Goal: Information Seeking & Learning: Learn about a topic

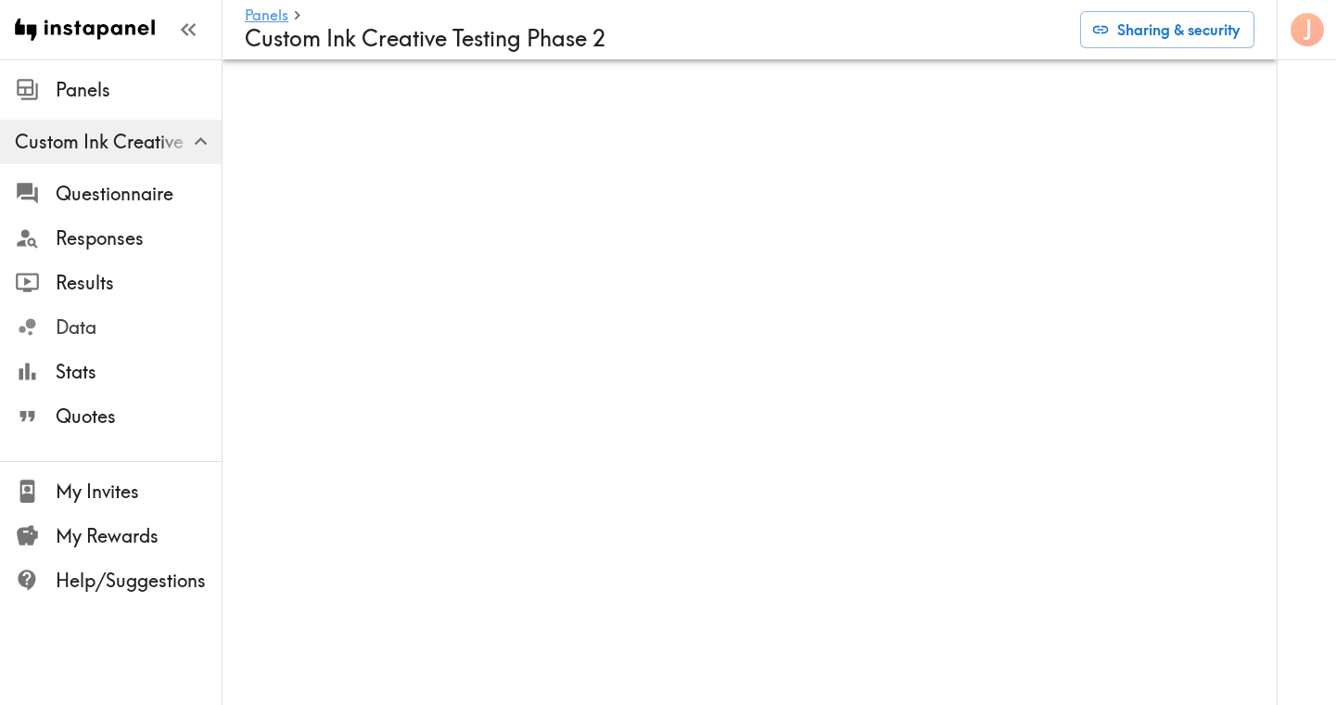
click at [95, 343] on span "Data" at bounding box center [139, 327] width 166 height 33
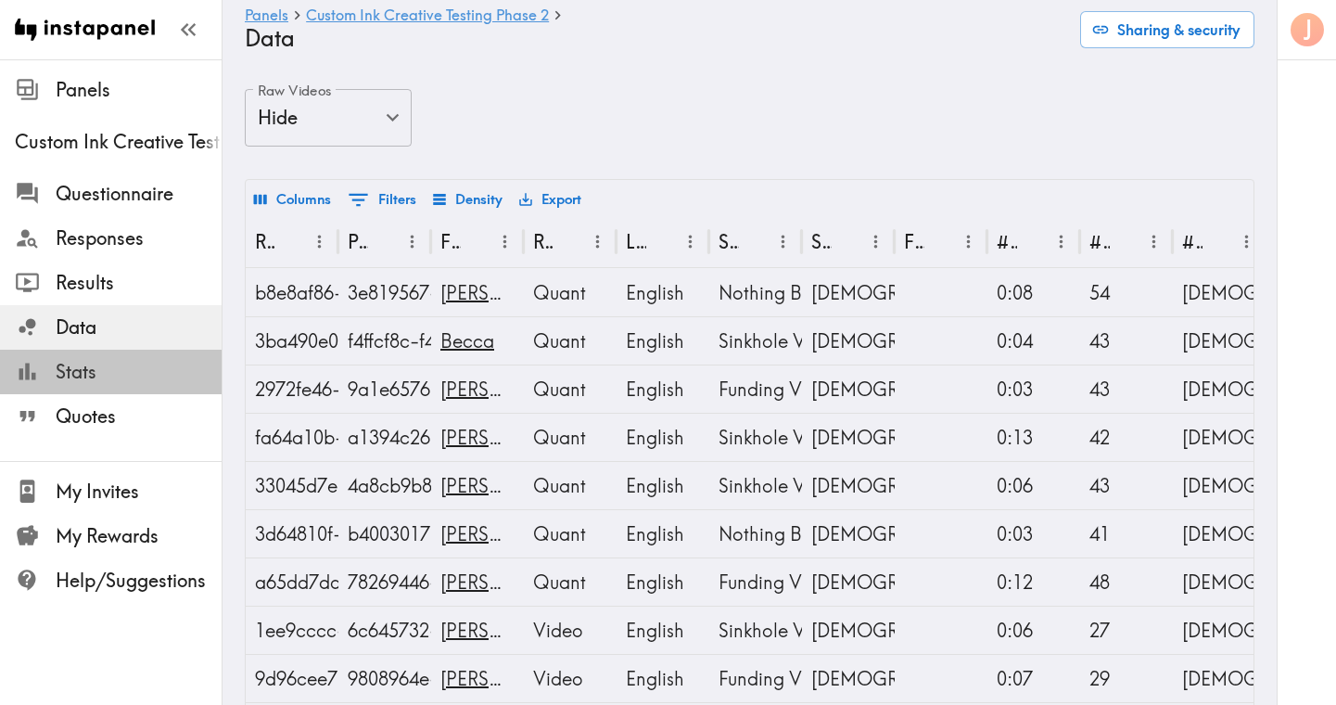
click at [77, 370] on span "Stats" at bounding box center [139, 372] width 166 height 26
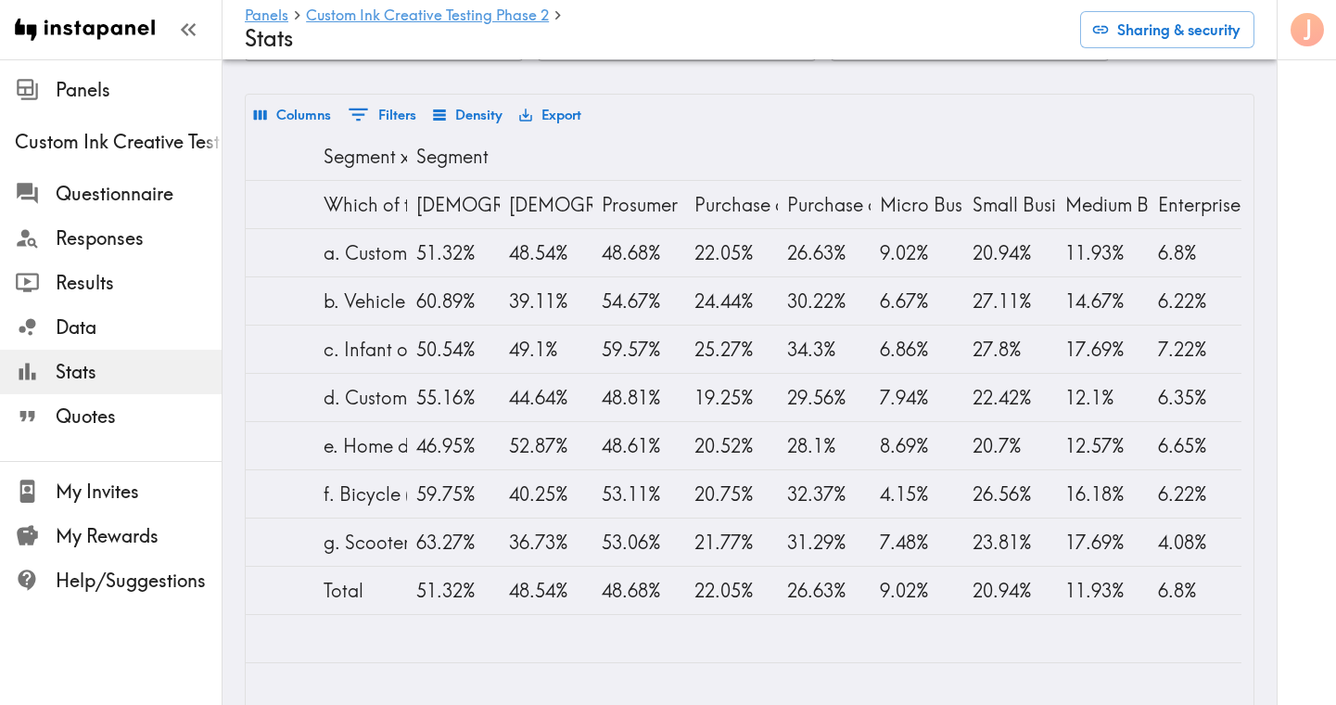
scroll to position [0, 1153]
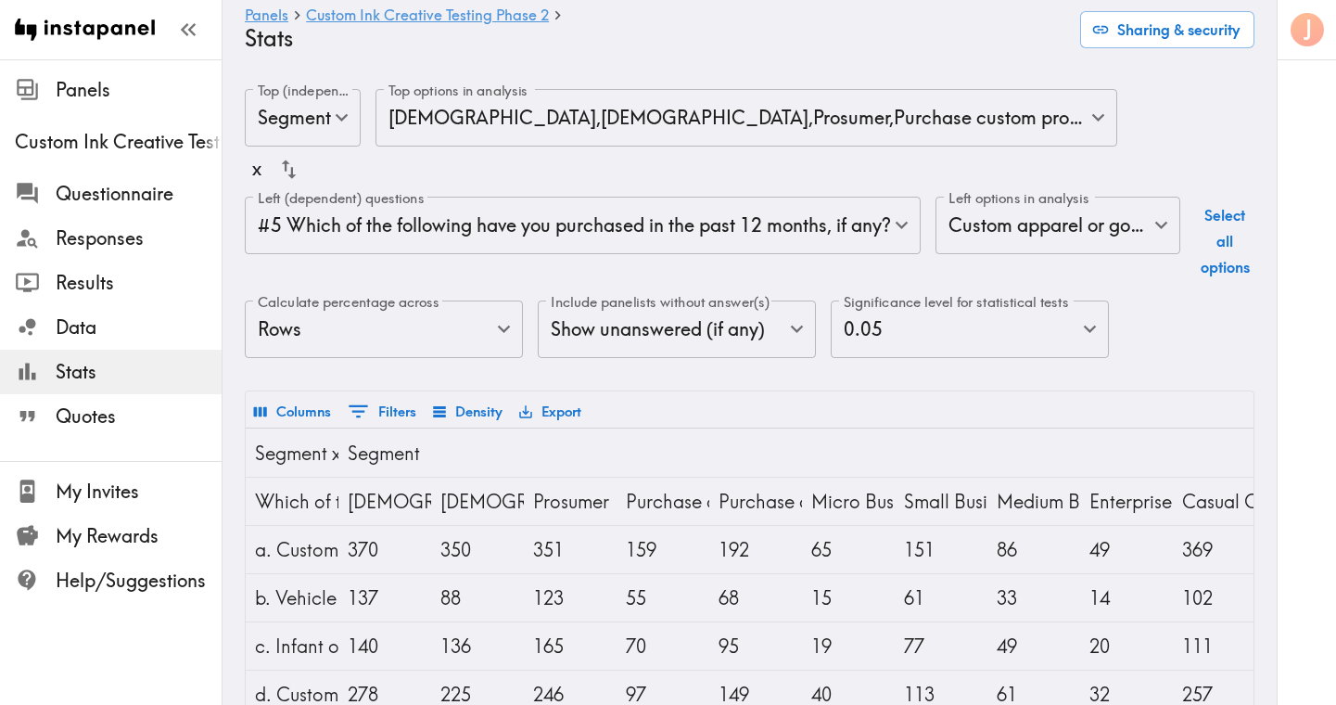
click at [550, 232] on body "Instapanel - Panels - Custom Ink Creative Testing Phase 2 - Stats Panels Custom…" at bounding box center [668, 548] width 1336 height 978
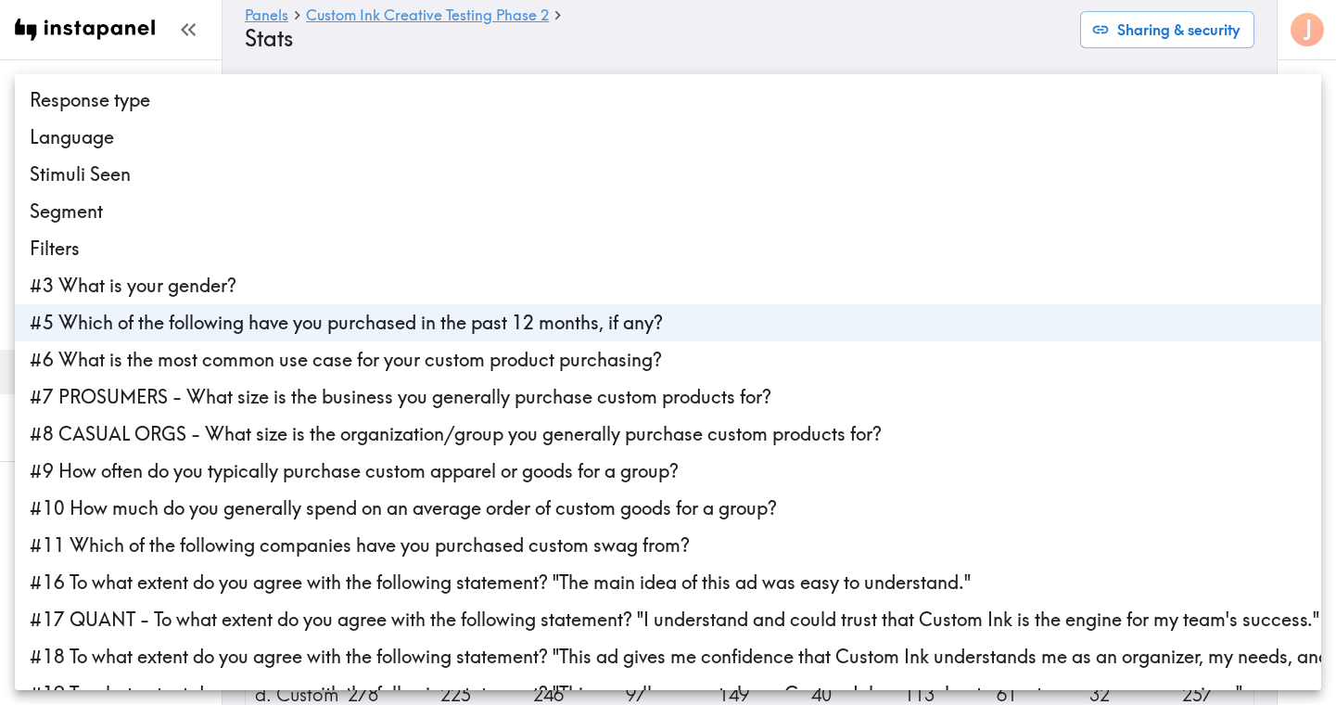
click at [427, 476] on li "#9 How often do you typically purchase custom apparel or goods for a group?" at bounding box center [668, 471] width 1307 height 37
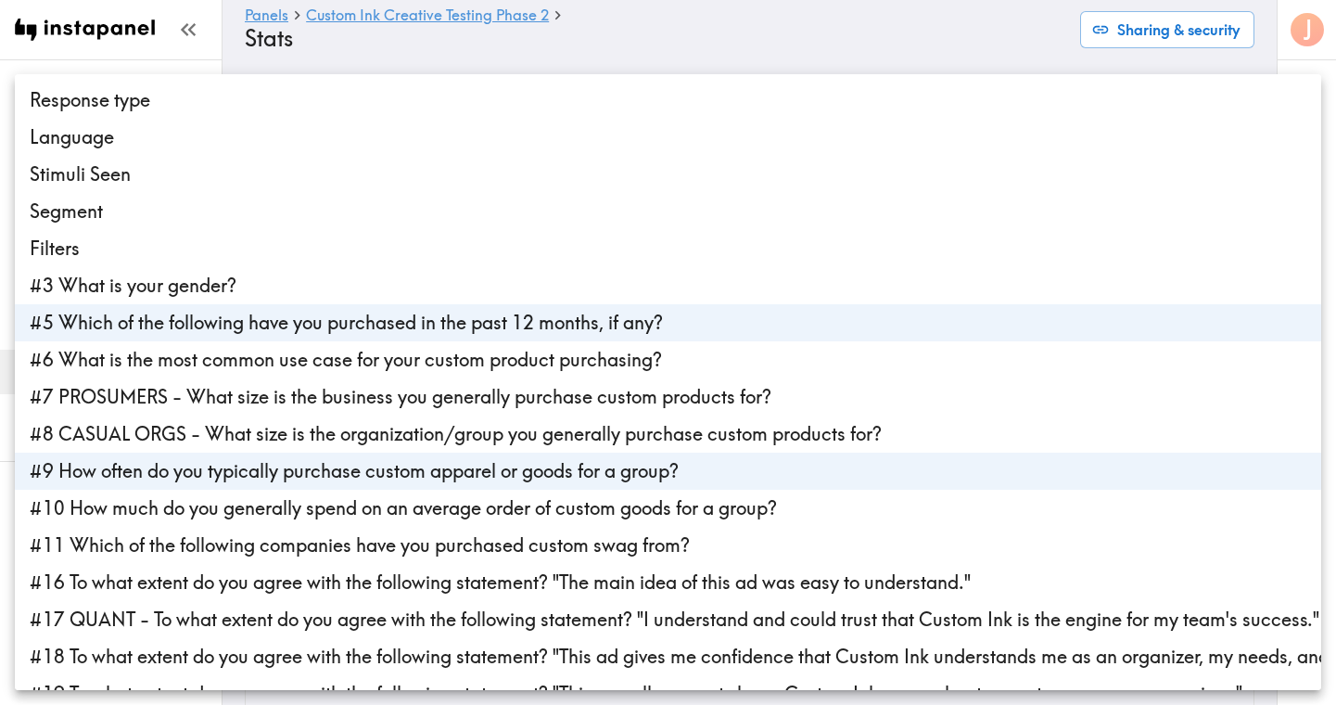
click at [456, 318] on li "#5 Which of the following have you purchased in the past 12 months, if any?" at bounding box center [668, 322] width 1307 height 37
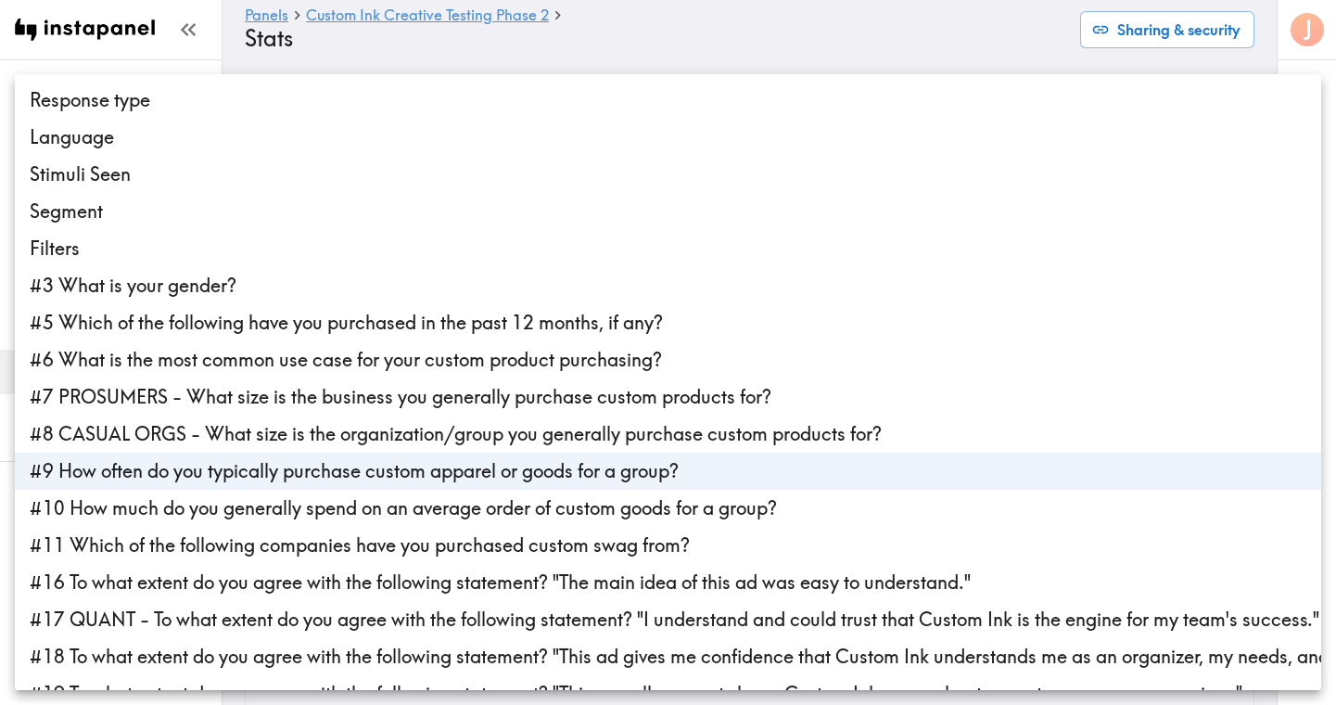
click at [321, 57] on div at bounding box center [668, 352] width 1336 height 705
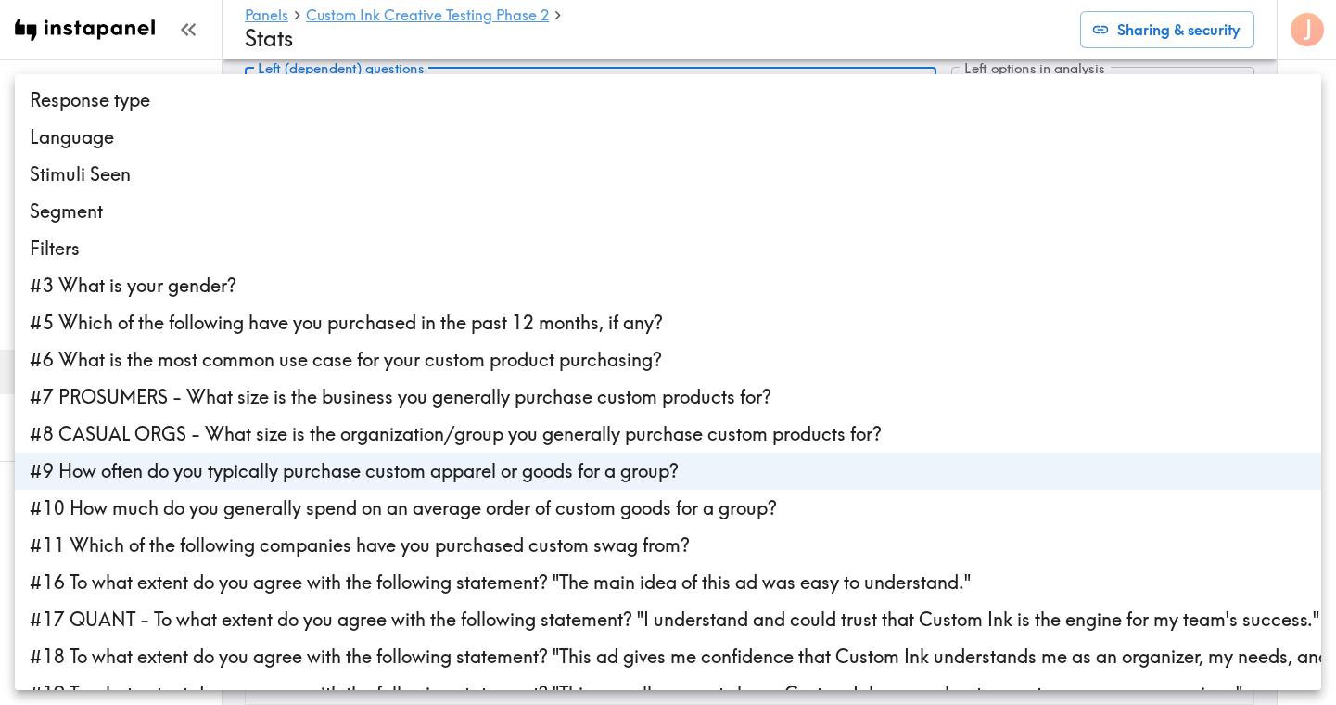
click at [632, 96] on body "Instapanel - Panels - Custom Ink Creative Testing Phase 2 - Stats Panels Custom…" at bounding box center [668, 405] width 1336 height 950
click at [502, 540] on li "#11 Which of the following companies have you purchased custom swag from?" at bounding box center [668, 545] width 1307 height 37
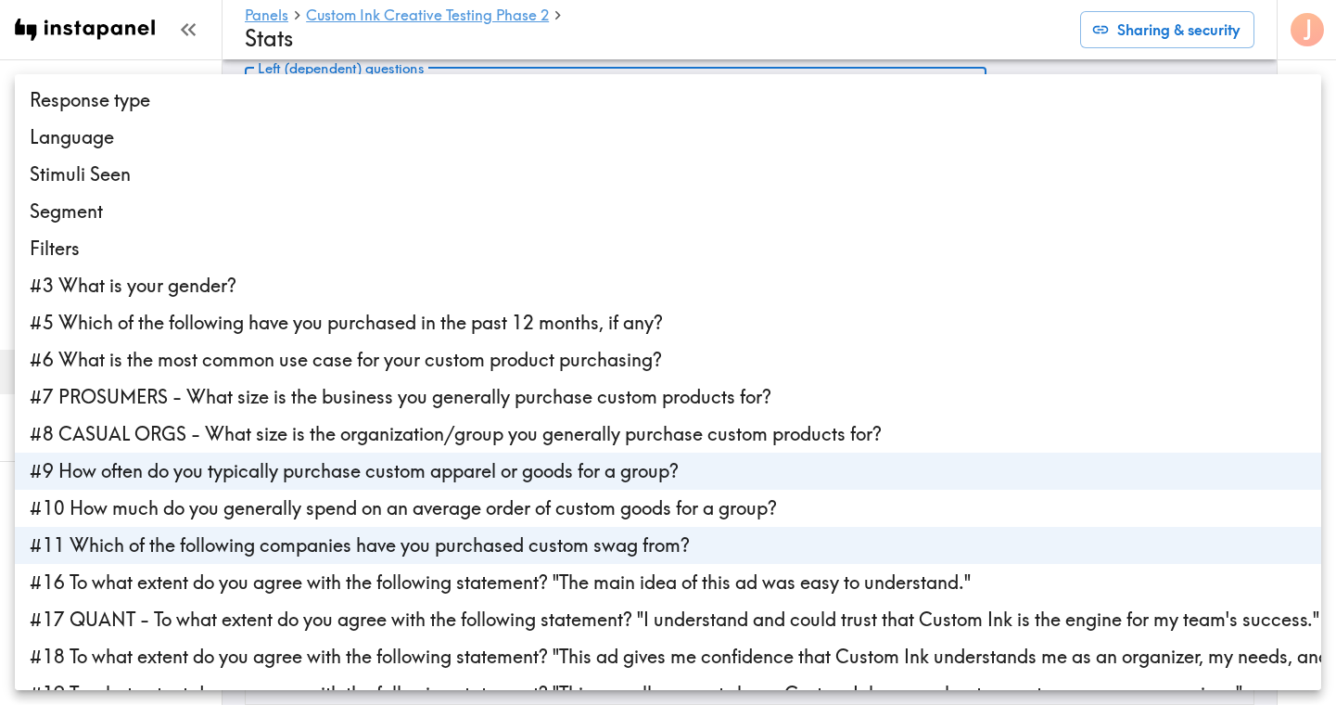
click at [524, 464] on li "#9 How often do you typically purchase custom apparel or goods for a group?" at bounding box center [668, 471] width 1307 height 37
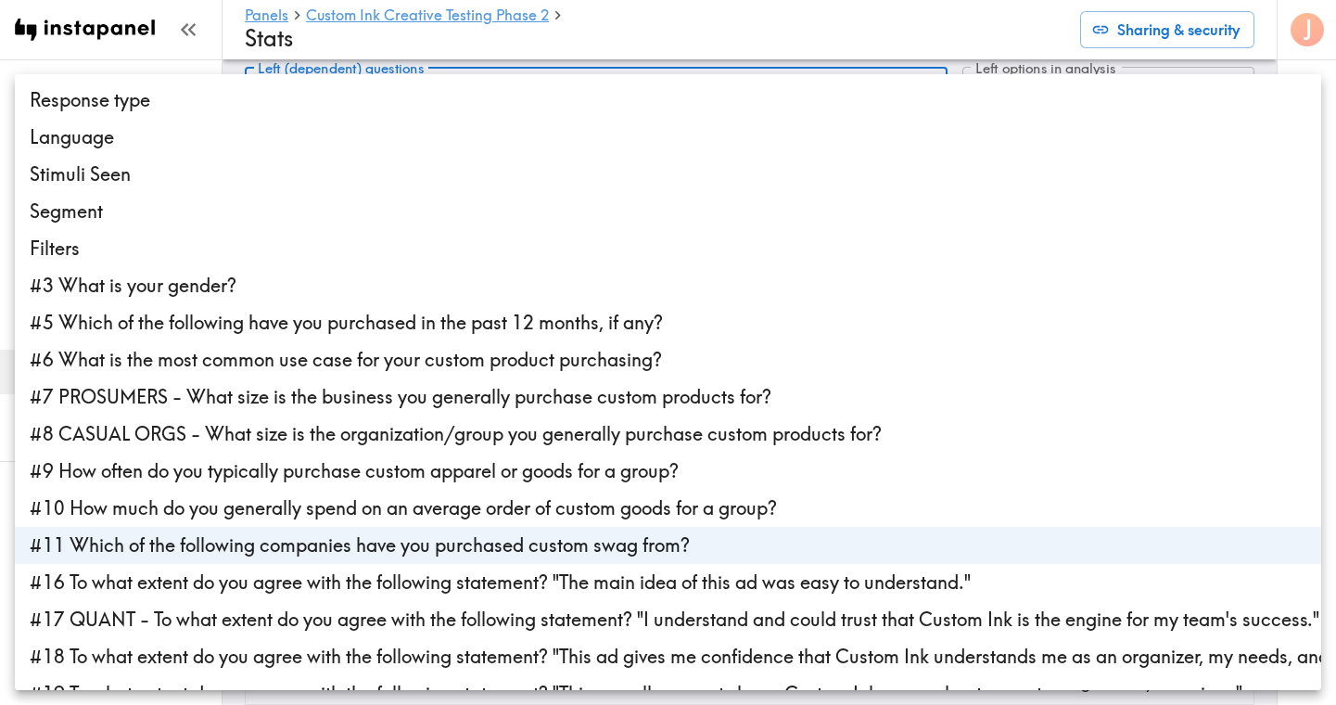
type input "d064f87e-2a44-4405-9119-1dea132ed37b"
click at [712, 67] on div at bounding box center [668, 352] width 1336 height 705
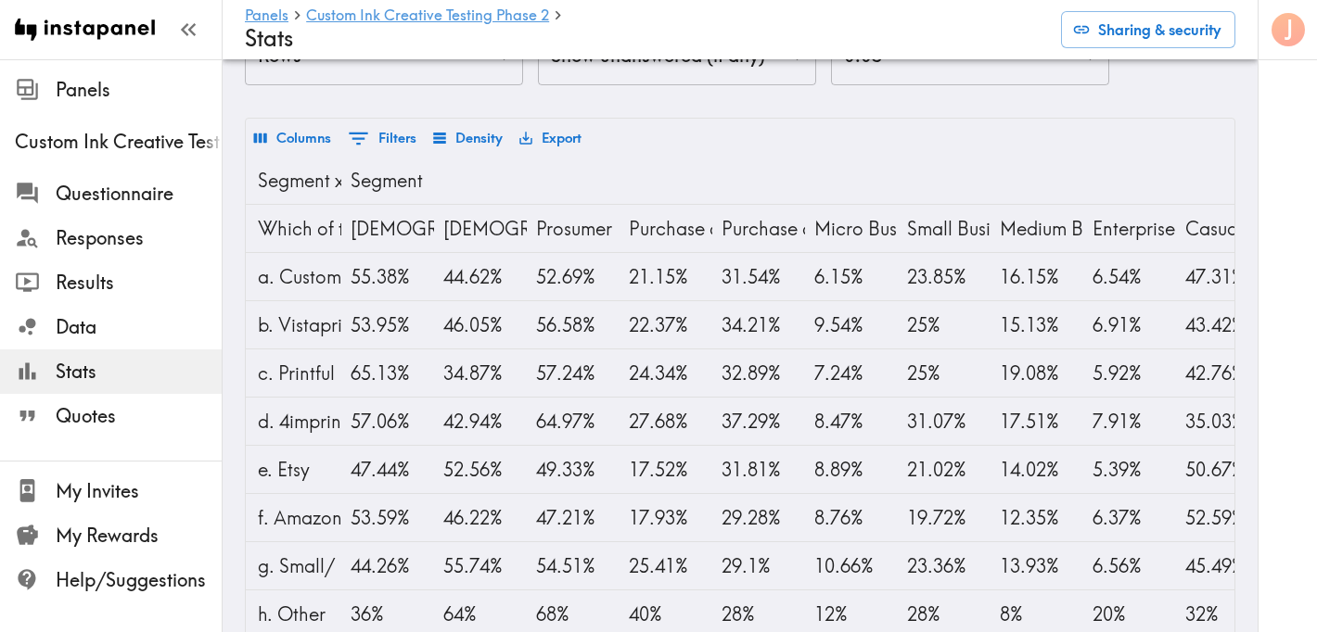
scroll to position [0, 1295]
